Goal: Find specific page/section: Find specific page/section

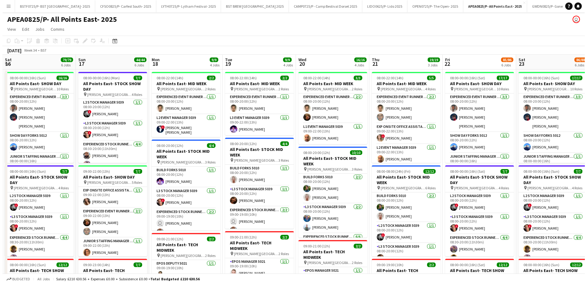
scroll to position [0, 221]
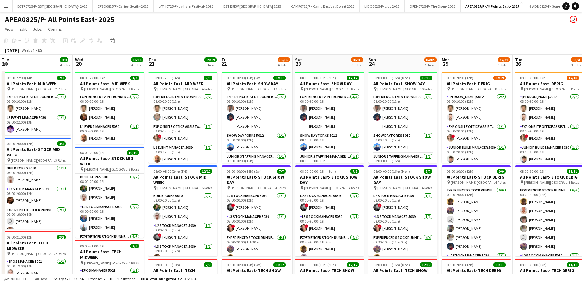
click at [9, 3] on button "Menu" at bounding box center [6, 6] width 12 height 12
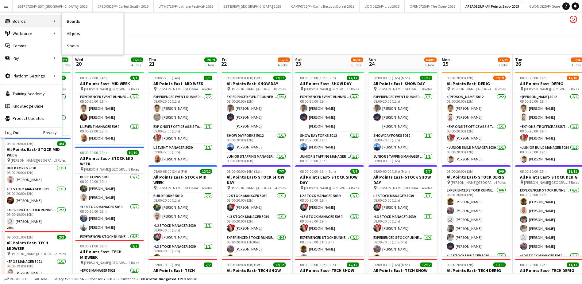
click at [25, 21] on div "Boards Boards" at bounding box center [30, 21] width 61 height 12
click at [77, 19] on link "Boards" at bounding box center [92, 21] width 61 height 12
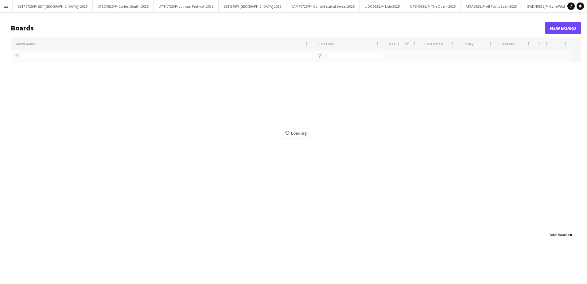
type input "***"
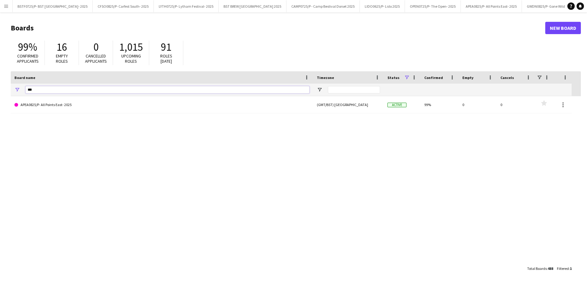
drag, startPoint x: 49, startPoint y: 89, endPoint x: 0, endPoint y: 76, distance: 50.8
click at [0, 90] on html "Menu Boards Boards Boards All jobs Status Workforce Workforce My Workforce Recr…" at bounding box center [293, 142] width 587 height 284
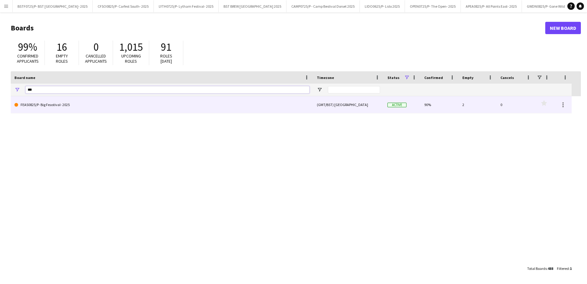
type input "***"
click at [61, 105] on link "FEAS0825/P- Big Feastival- 2025" at bounding box center [161, 104] width 295 height 17
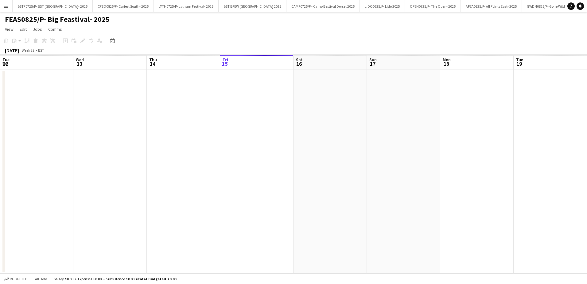
scroll to position [0, 316]
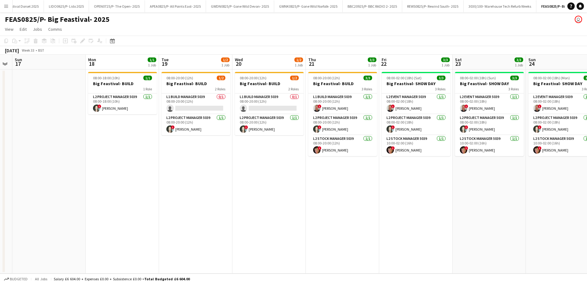
drag, startPoint x: 382, startPoint y: 185, endPoint x: 172, endPoint y: 186, distance: 209.4
click at [173, 186] on app-calendar-viewport "Thu 14 Fri 15 Sat 16 Sun 17 Mon 18 1/1 1 Job Tue 19 1/2 1 Job Wed 20 1/2 1 Job …" at bounding box center [293, 164] width 587 height 219
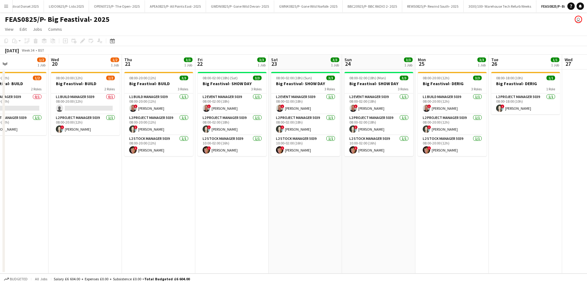
drag, startPoint x: 254, startPoint y: 204, endPoint x: 150, endPoint y: 203, distance: 104.1
click at [141, 205] on app-calendar-viewport "Sat 16 Sun 17 Mon 18 1/1 1 Job Tue 19 1/2 1 Job Wed 20 1/2 1 Job Thu 21 3/3 1 J…" at bounding box center [293, 164] width 587 height 219
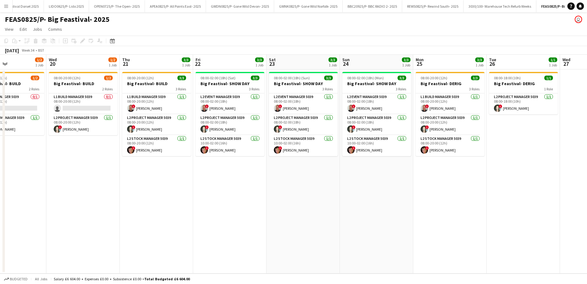
drag, startPoint x: 267, startPoint y: 205, endPoint x: 211, endPoint y: 205, distance: 56.5
click at [211, 205] on app-calendar-viewport "Sat 16 Sun 17 Mon 18 1/1 1 Job Tue 19 1/2 1 Job Wed 20 1/2 1 Job Thu 21 3/3 1 J…" at bounding box center [293, 164] width 587 height 219
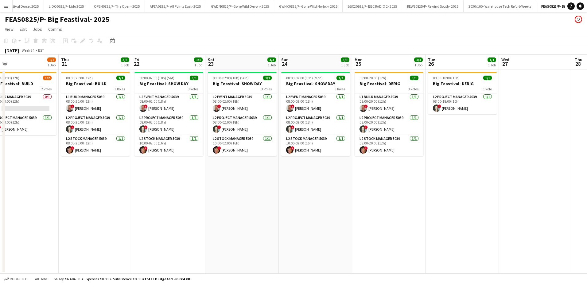
drag, startPoint x: 325, startPoint y: 202, endPoint x: 264, endPoint y: 206, distance: 61.2
click at [264, 206] on app-calendar-viewport "Sun 17 Mon 18 1/1 1 Job Tue 19 1/2 1 Job Wed 20 1/2 1 Job Thu 21 3/3 1 Job Fri …" at bounding box center [293, 164] width 587 height 219
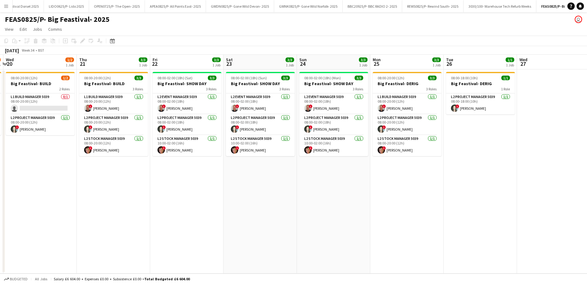
drag, startPoint x: 381, startPoint y: 203, endPoint x: 320, endPoint y: 207, distance: 61.8
click at [321, 207] on app-calendar-viewport "Sun 17 Mon 18 1/1 1 Job Tue 19 1/2 1 Job Wed 20 1/2 1 Job Thu 21 3/3 1 Job Fri …" at bounding box center [293, 164] width 587 height 219
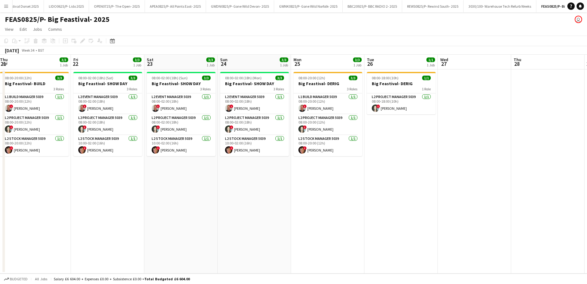
scroll to position [0, 243]
drag, startPoint x: 364, startPoint y: 205, endPoint x: 344, endPoint y: 205, distance: 20.3
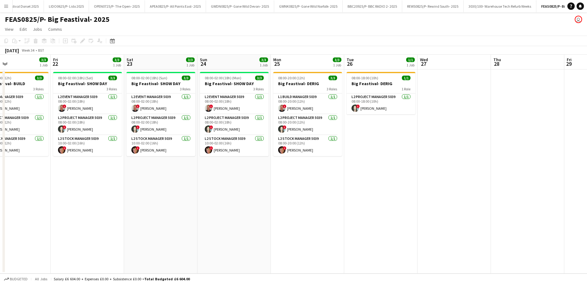
click at [344, 205] on app-calendar-viewport "Mon 18 1/1 1 Job Tue 19 1/2 1 Job Wed 20 1/2 1 Job Thu 21 3/3 1 Job Fri 22 3/3 …" at bounding box center [293, 164] width 587 height 219
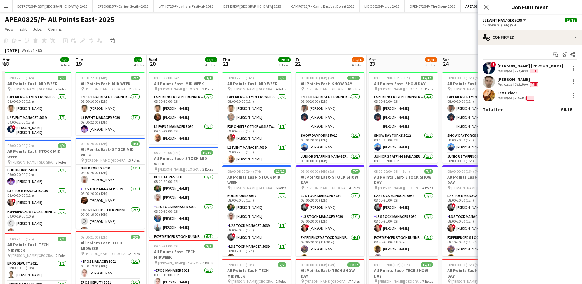
scroll to position [0, 190]
